Goal: Transaction & Acquisition: Purchase product/service

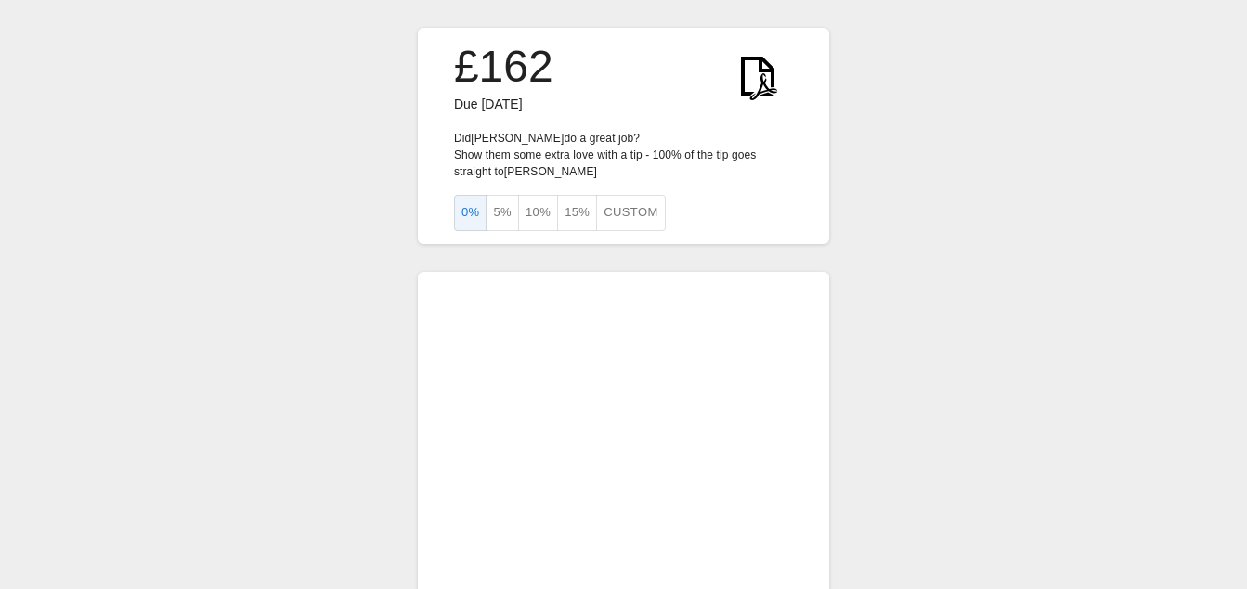
click at [540, 213] on button "10%" at bounding box center [538, 213] width 40 height 36
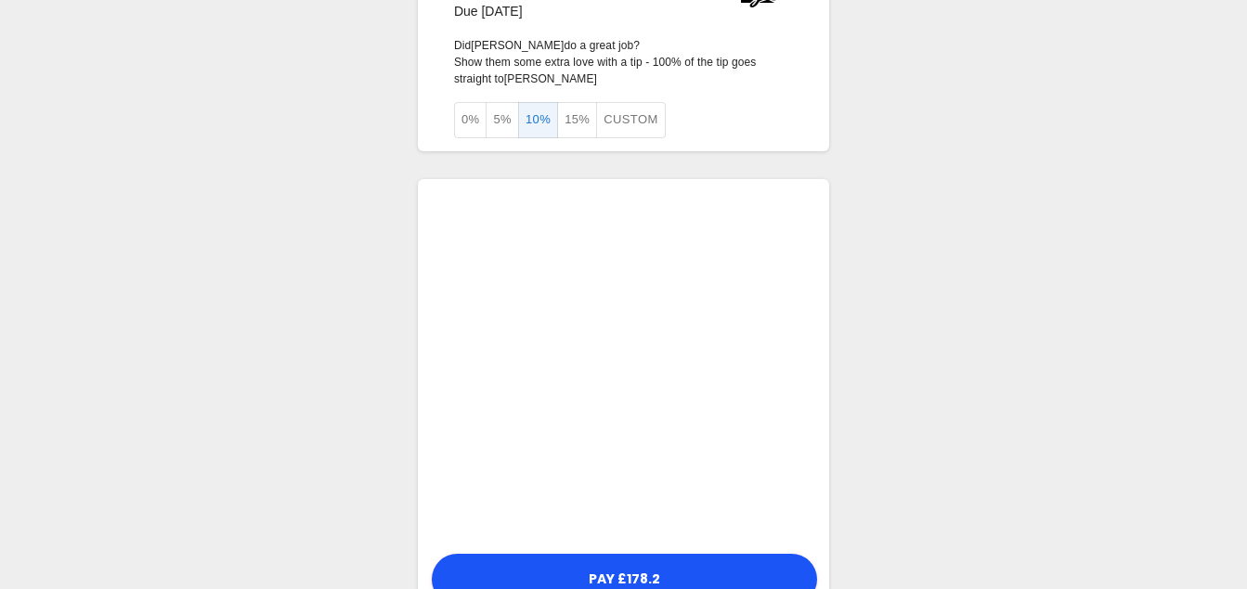
scroll to position [153, 0]
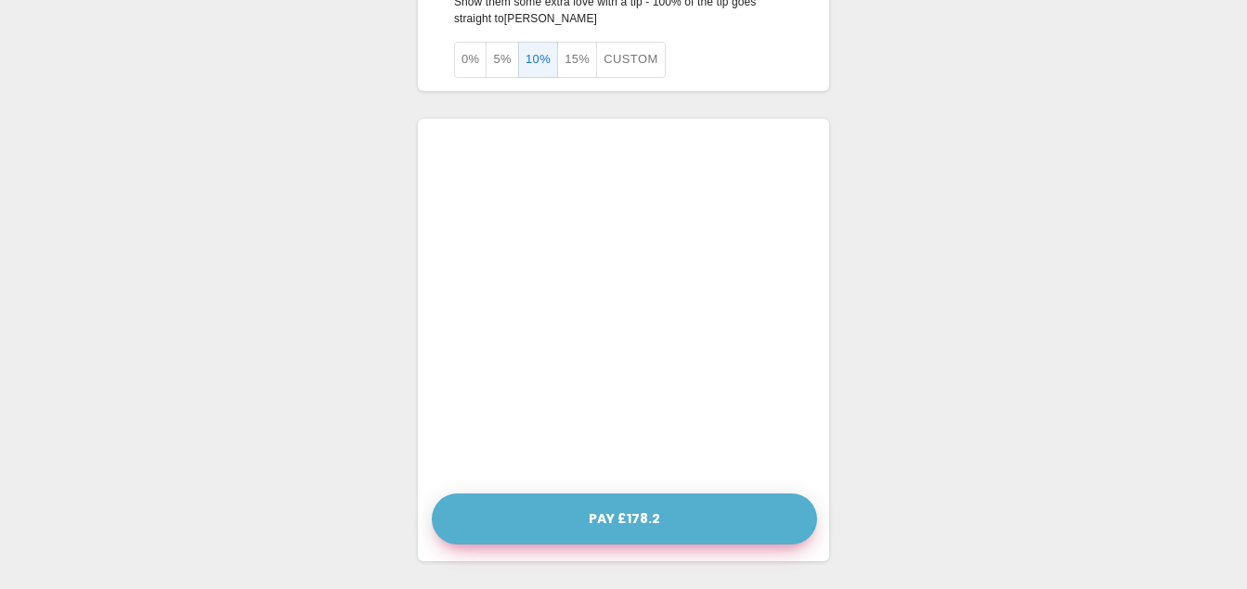
click at [626, 518] on button "Pay £178.2" at bounding box center [624, 519] width 385 height 51
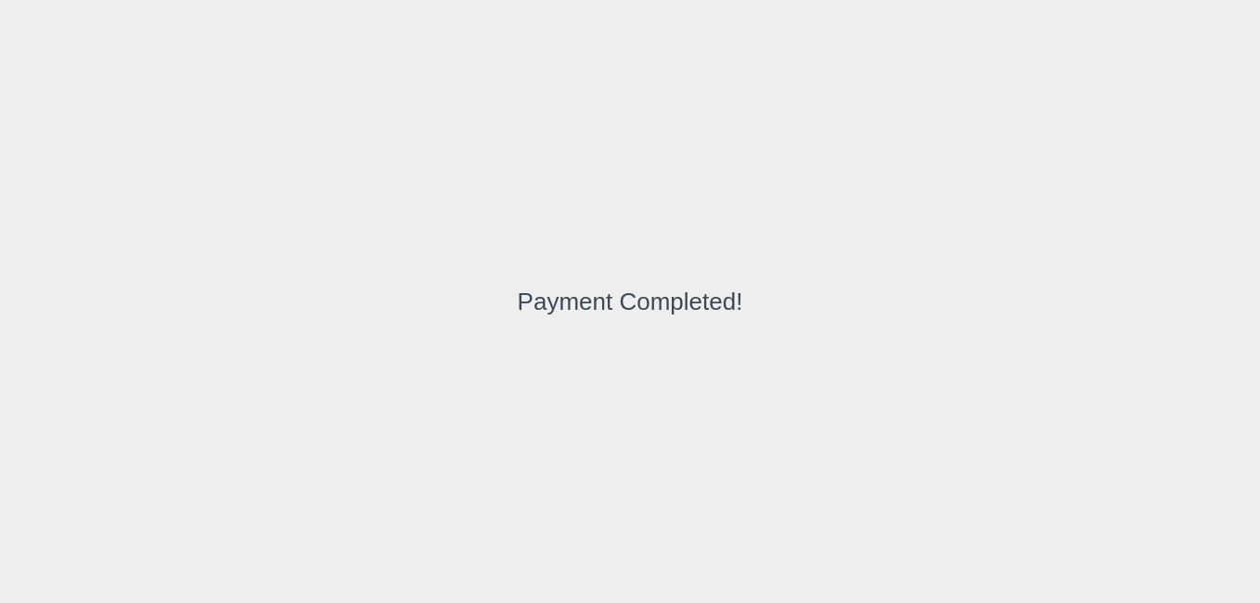
click at [896, 217] on div "Payment Completed!" at bounding box center [630, 301] width 1260 height 603
